Goal: Transaction & Acquisition: Book appointment/travel/reservation

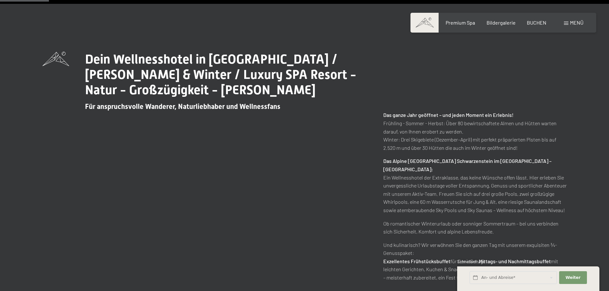
scroll to position [288, 0]
click at [574, 20] on span "Menü" at bounding box center [576, 23] width 13 height 6
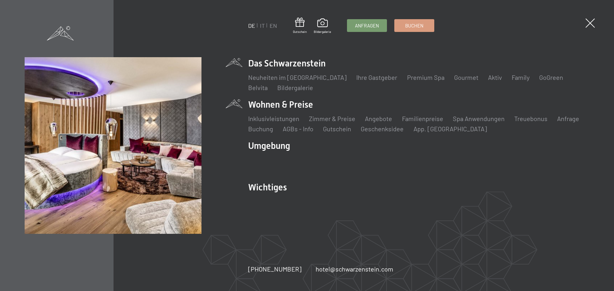
click at [282, 108] on li "Wohnen & Preise Inklusivleistungen [PERSON_NAME] & Preise Liste Angebote Liste …" at bounding box center [418, 115] width 341 height 35
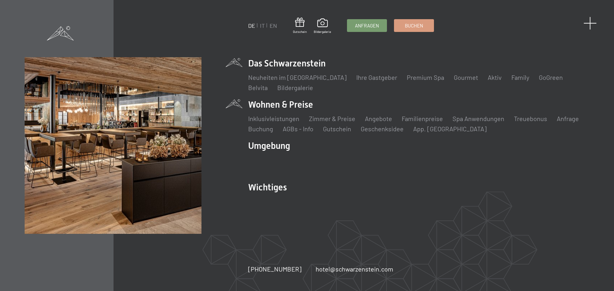
click at [588, 20] on span at bounding box center [590, 23] width 13 height 13
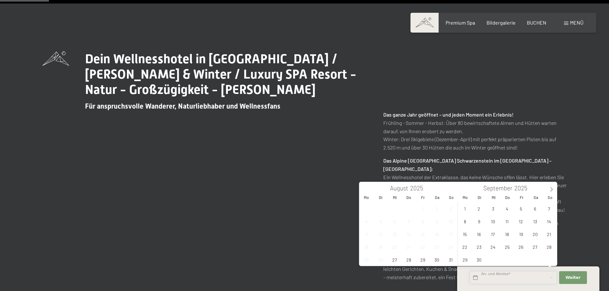
click at [522, 280] on input "text" at bounding box center [513, 277] width 87 height 13
click at [531, 25] on div "BUCHEN" at bounding box center [537, 21] width 20 height 7
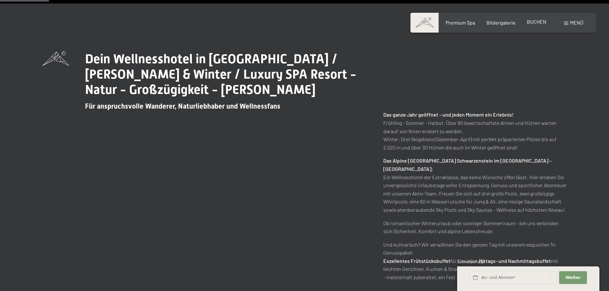
click at [532, 22] on span "BUCHEN" at bounding box center [537, 22] width 20 height 6
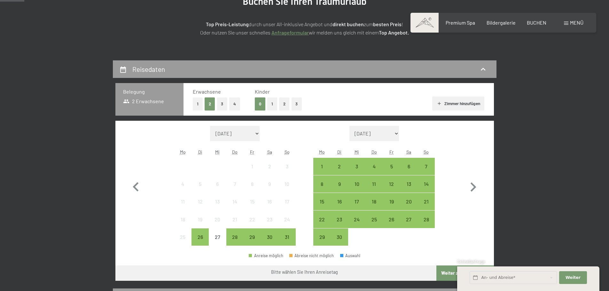
scroll to position [96, 0]
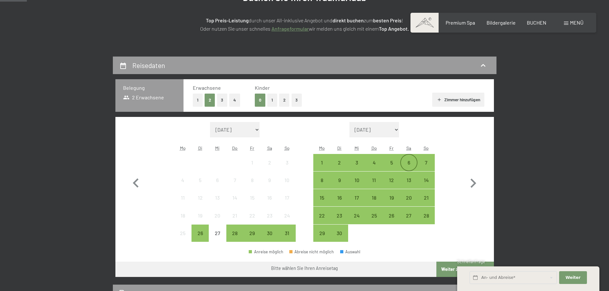
click at [403, 162] on div "6" at bounding box center [409, 168] width 16 height 16
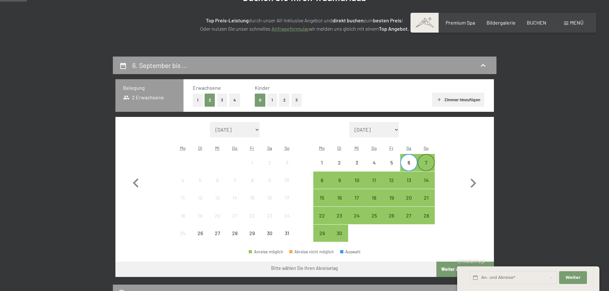
click at [423, 163] on div "7" at bounding box center [426, 168] width 16 height 16
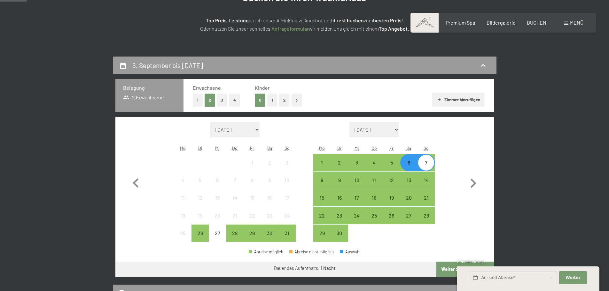
click at [441, 269] on button "Weiter zu „Zimmer“" at bounding box center [464, 269] width 57 height 15
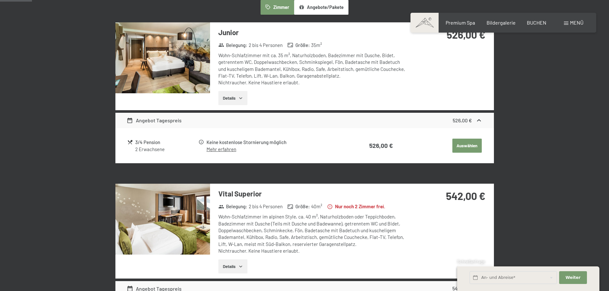
scroll to position [0, 0]
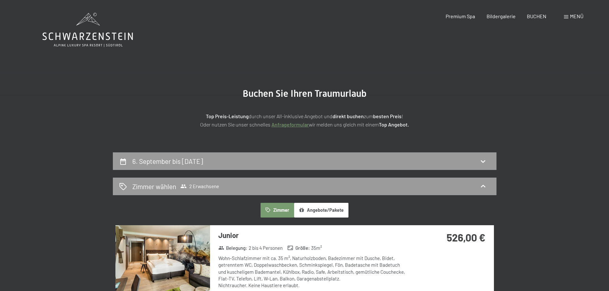
click at [80, 27] on icon at bounding box center [88, 30] width 90 height 34
